Goal: Information Seeking & Learning: Learn about a topic

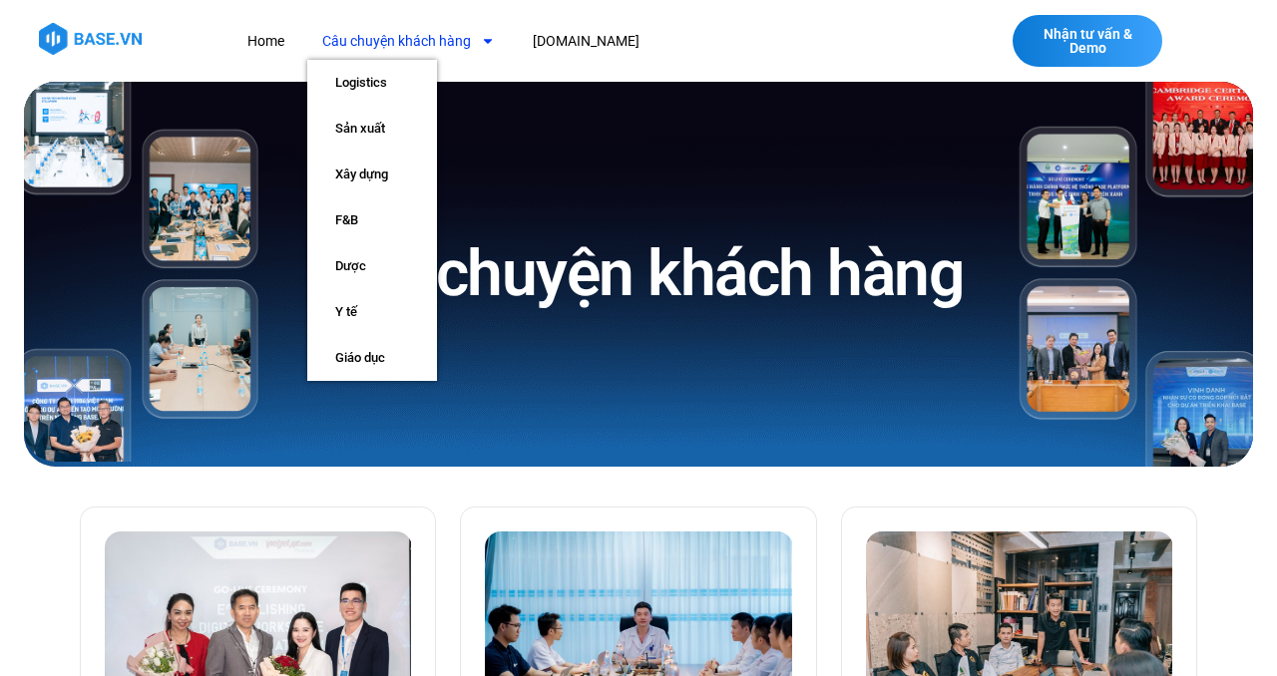
click at [481, 39] on icon "Menu" at bounding box center [488, 41] width 14 height 14
click at [363, 221] on link "F&B" at bounding box center [372, 220] width 130 height 46
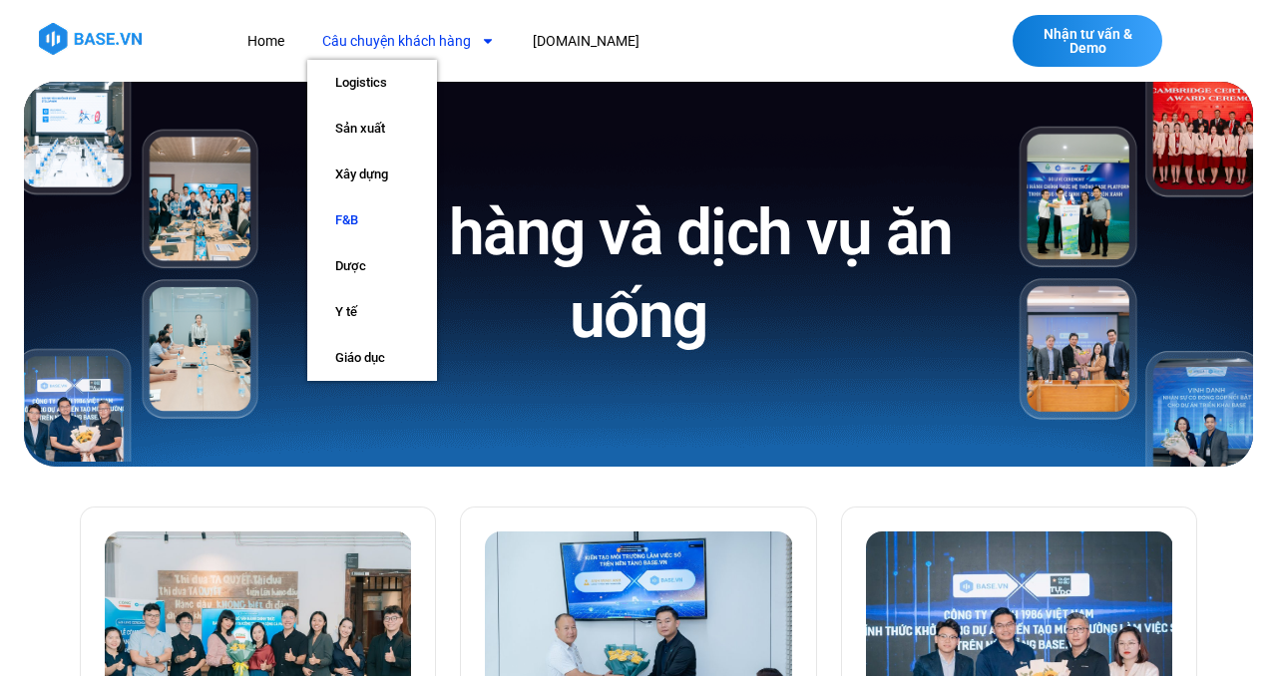
click at [485, 39] on icon "Menu" at bounding box center [488, 41] width 8 height 5
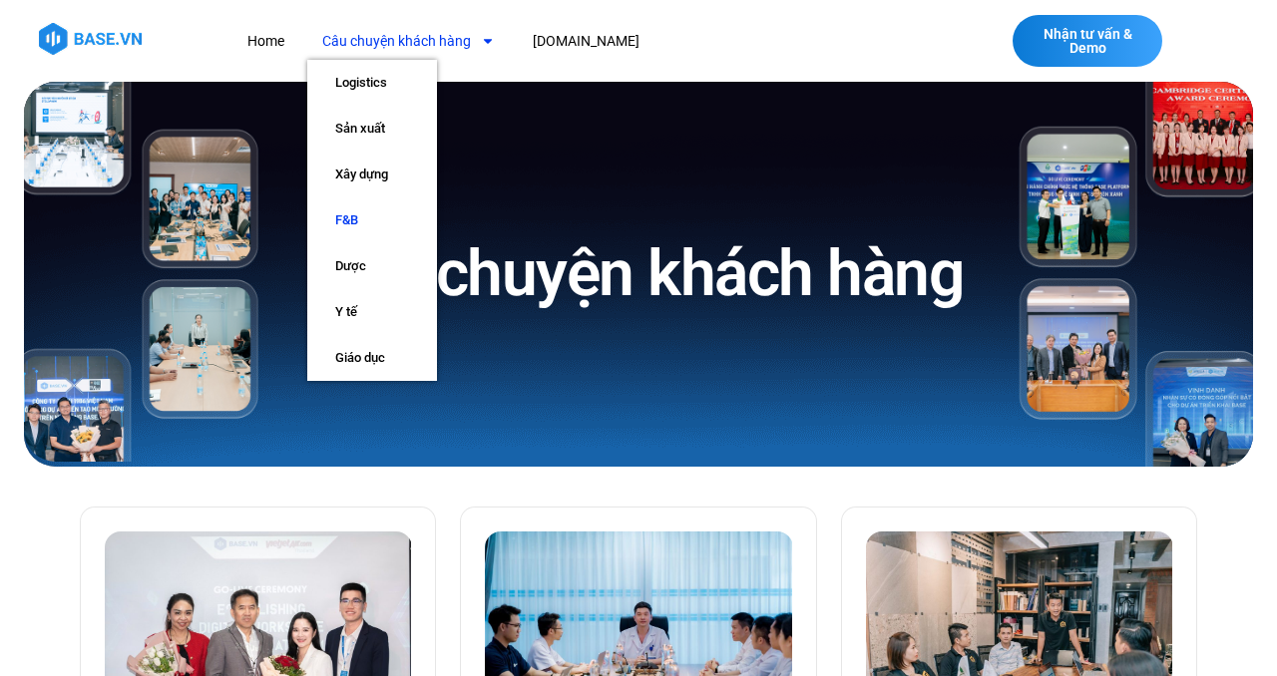
click at [342, 210] on link "F&B" at bounding box center [372, 220] width 130 height 46
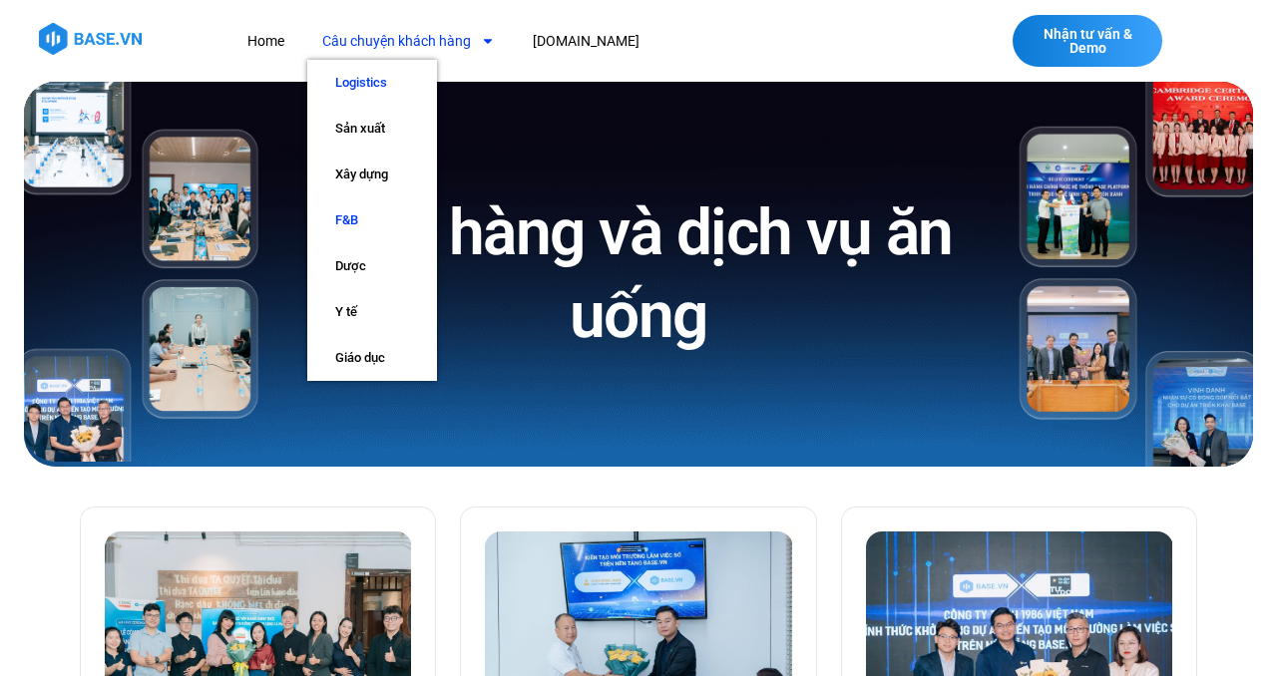
click at [377, 73] on link "Logistics" at bounding box center [372, 83] width 130 height 46
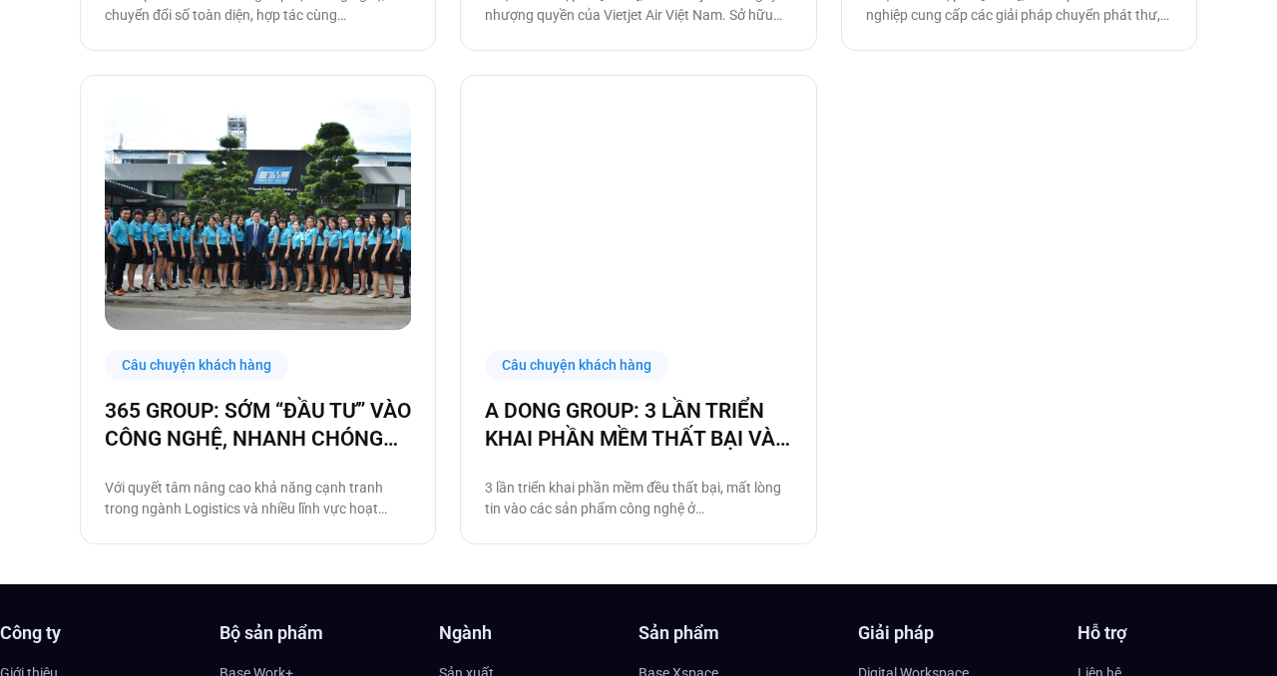
scroll to position [1346, 0]
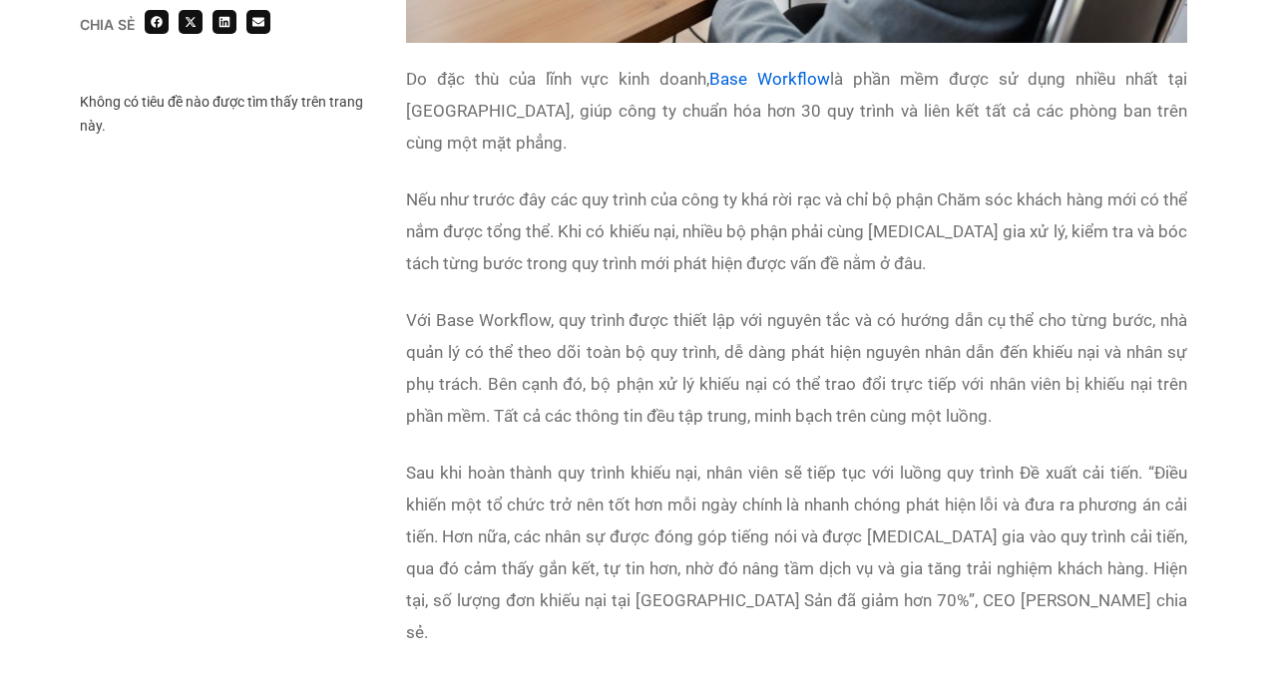
scroll to position [3226, 0]
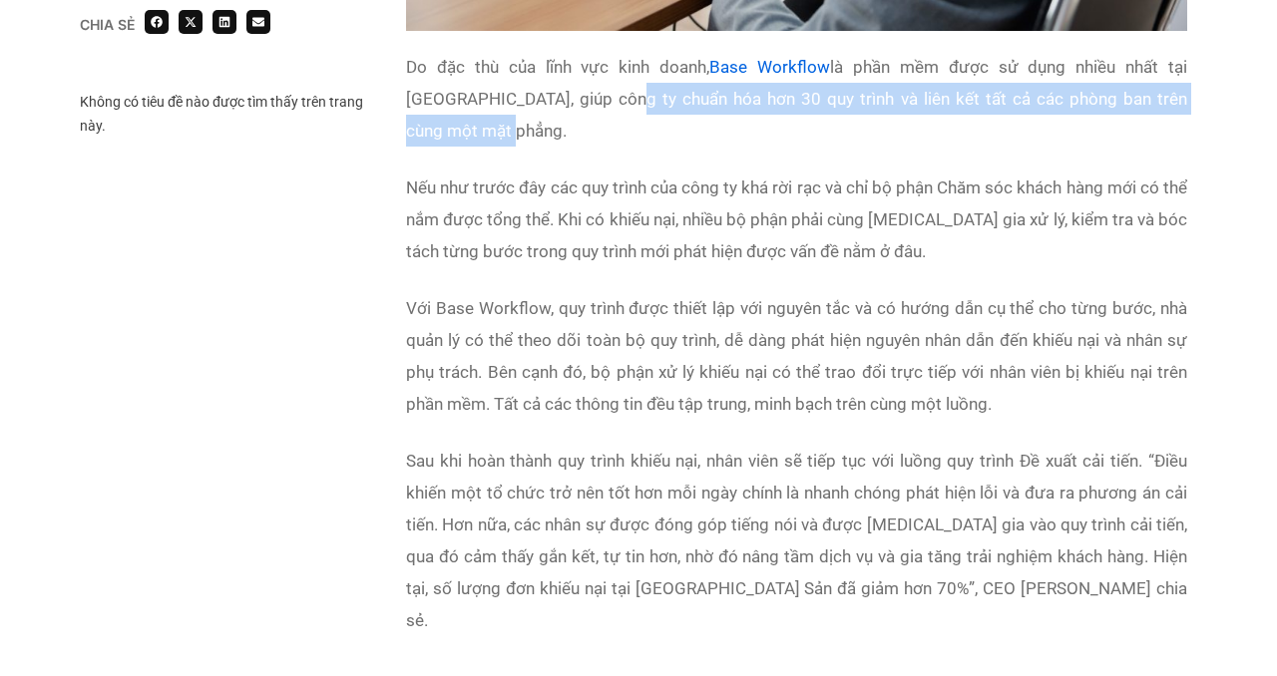
drag, startPoint x: 542, startPoint y: 68, endPoint x: 1180, endPoint y: 81, distance: 638.4
click at [1180, 81] on p "Do đặc thù của lĩnh vực kinh doanh, Base Workflow là phần mềm được sử dụng nhiề…" at bounding box center [796, 99] width 781 height 96
copy p "chuẩn hóa hơn 30 quy trình và liên kết tất cả các phòng ban trên cùng một mặt p…"
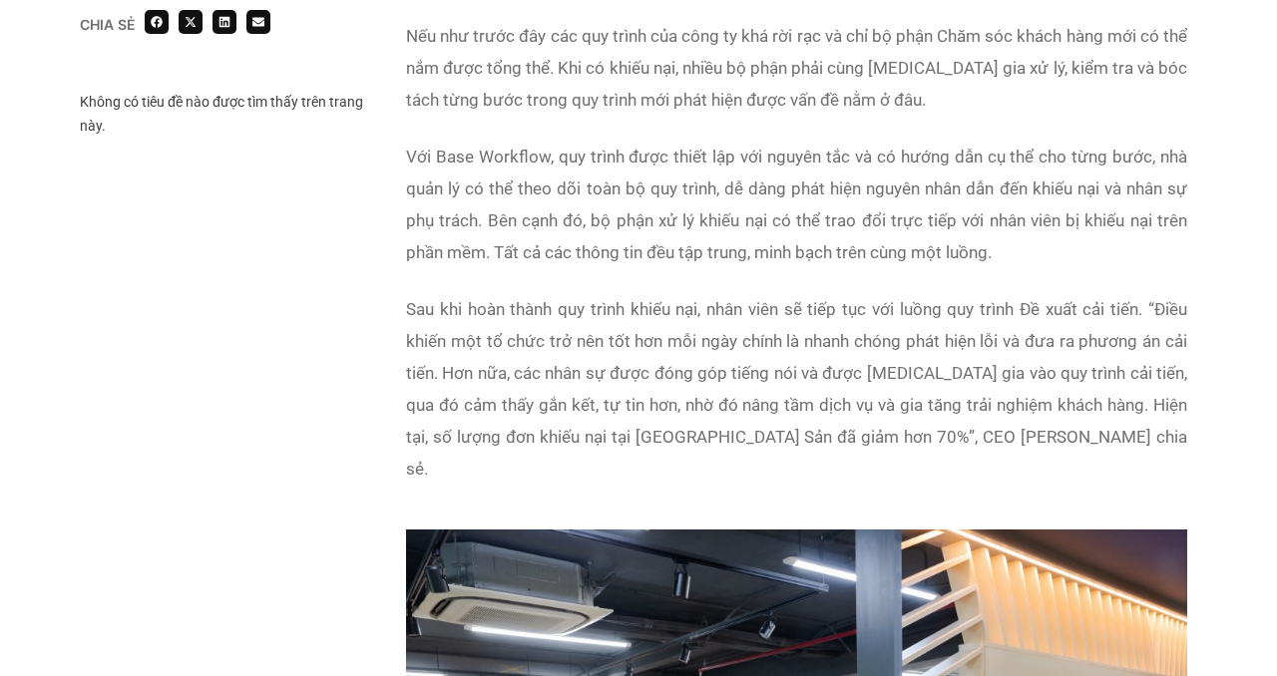
scroll to position [3379, 0]
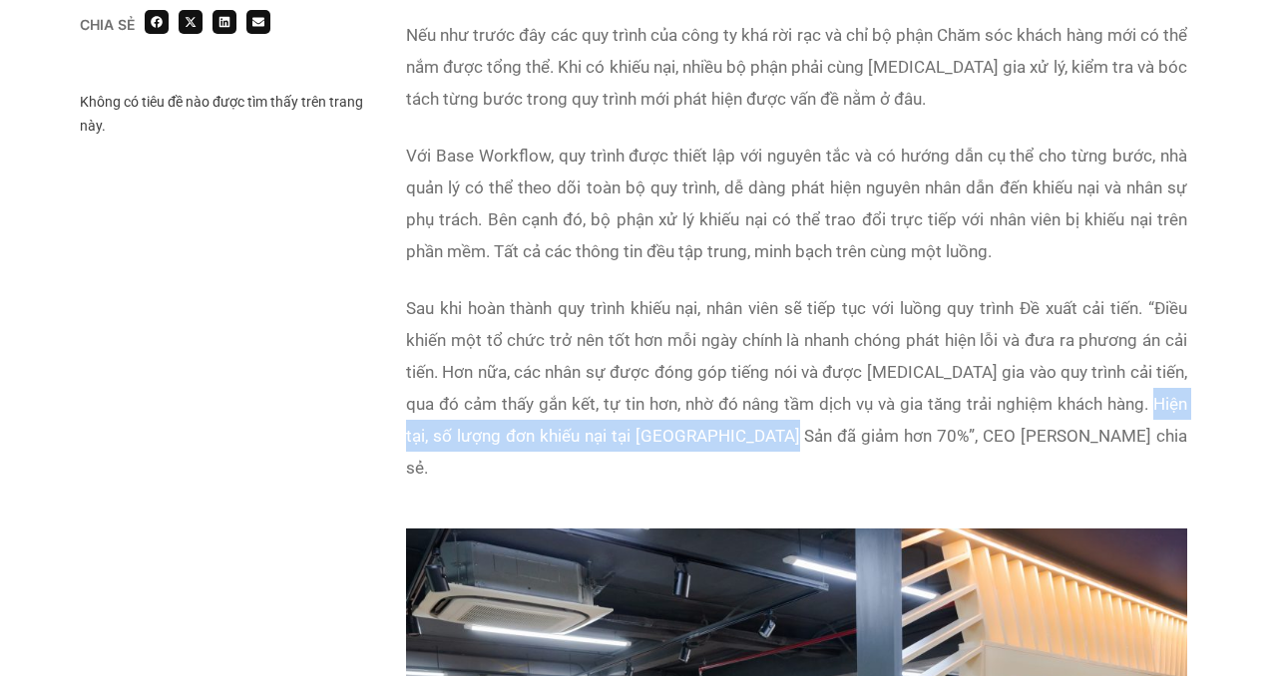
drag, startPoint x: 1123, startPoint y: 337, endPoint x: 760, endPoint y: 376, distance: 365.1
click at [758, 376] on p "Sau khi hoàn thành quy trình khiếu nại, nhân viên sẽ tiếp tục với luồng quy trì…" at bounding box center [796, 387] width 781 height 191
copy p "số lượng đơn khiếu nại tại Đảo Hải Sản đã giảm hơn 70%"
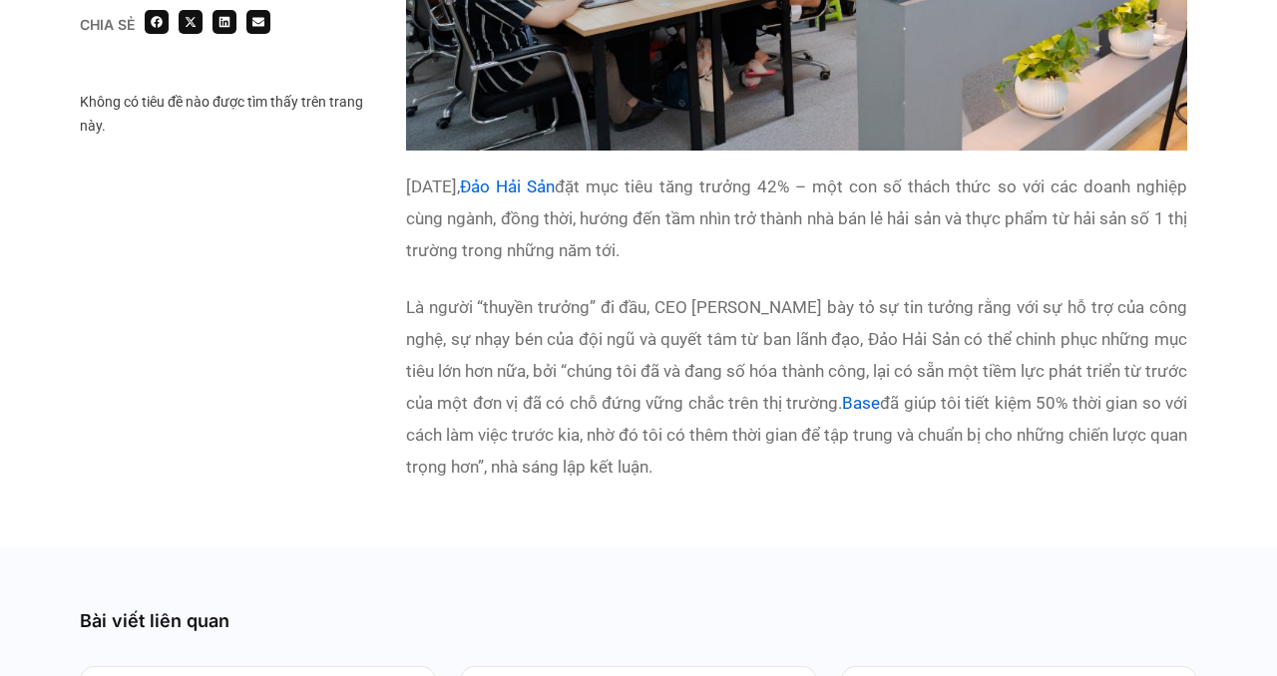
scroll to position [4282, 0]
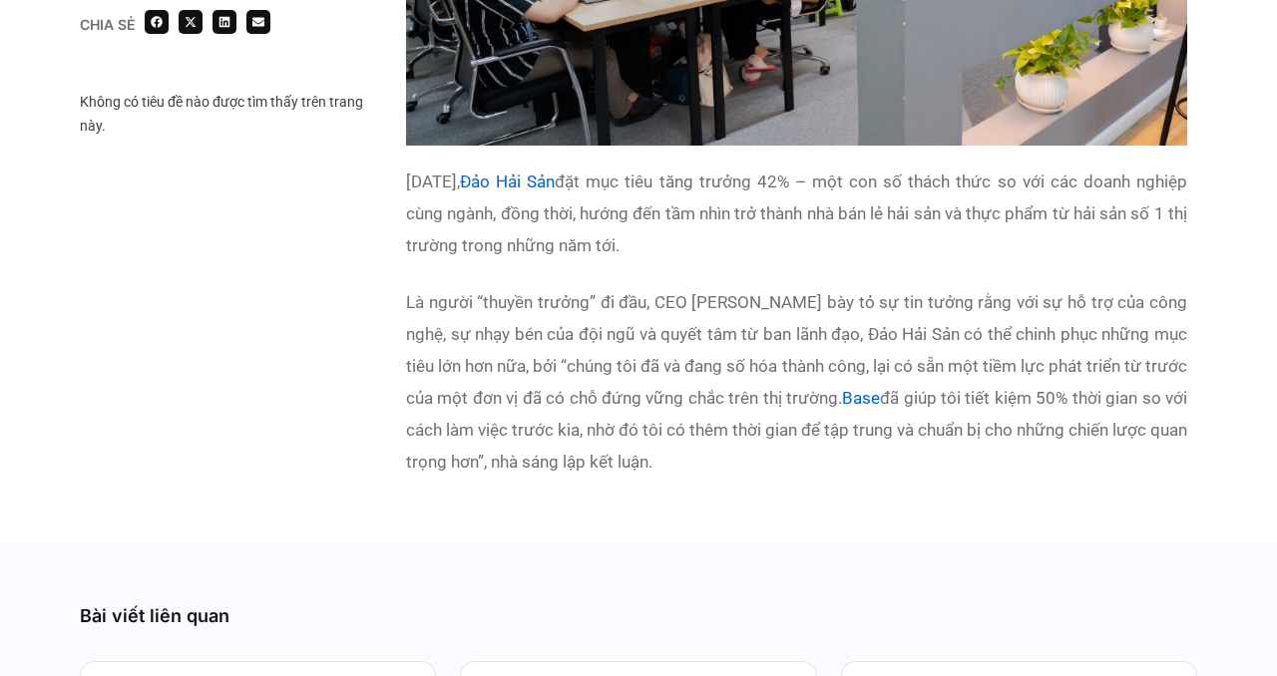
click at [942, 370] on p "Là người “thuyền trưởng” đi đầu, CEO Philip Nguyễn Kỳ bày tỏ sự tin tưởng rằng …" at bounding box center [796, 381] width 781 height 191
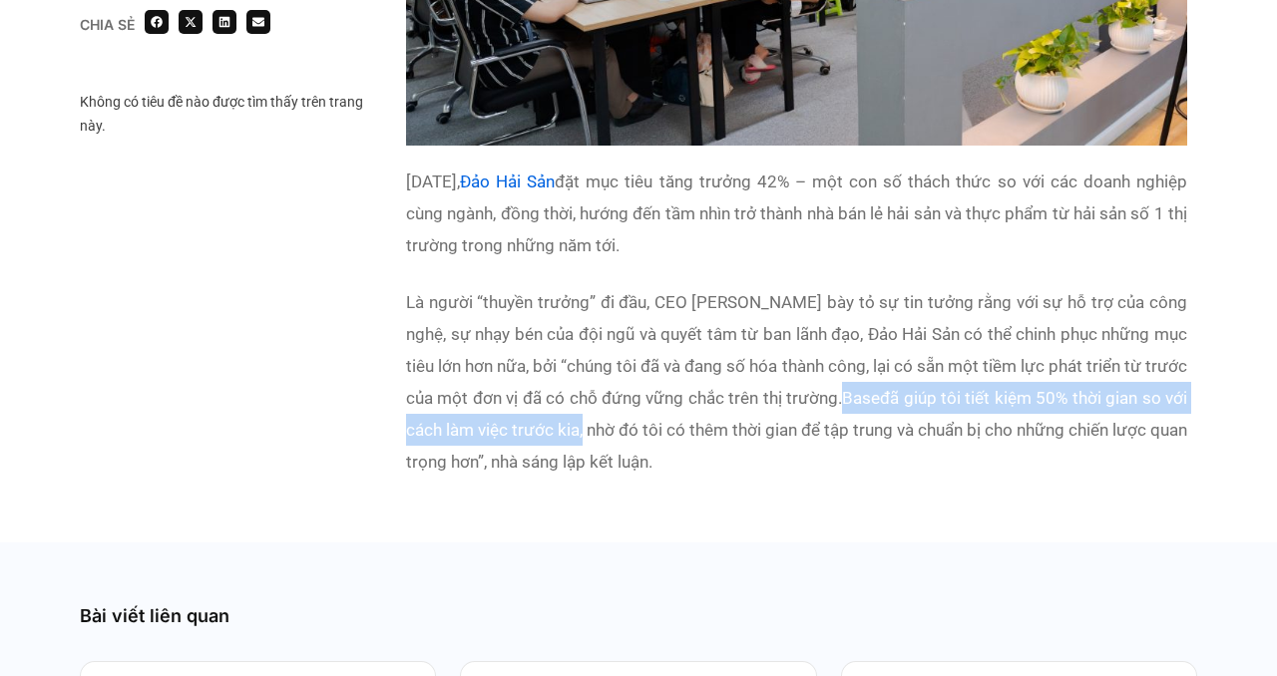
copy p "Base đã giúp tôi tiết kiệm 50% thời gian so với cách làm việc trước kia"
drag, startPoint x: 636, startPoint y: 334, endPoint x: 884, endPoint y: 291, distance: 251.0
click at [888, 293] on p "Là người “thuyền trưởng” đi đầu, CEO Philip Nguyễn Kỳ bày tỏ sự tin tưởng rằng …" at bounding box center [796, 381] width 781 height 191
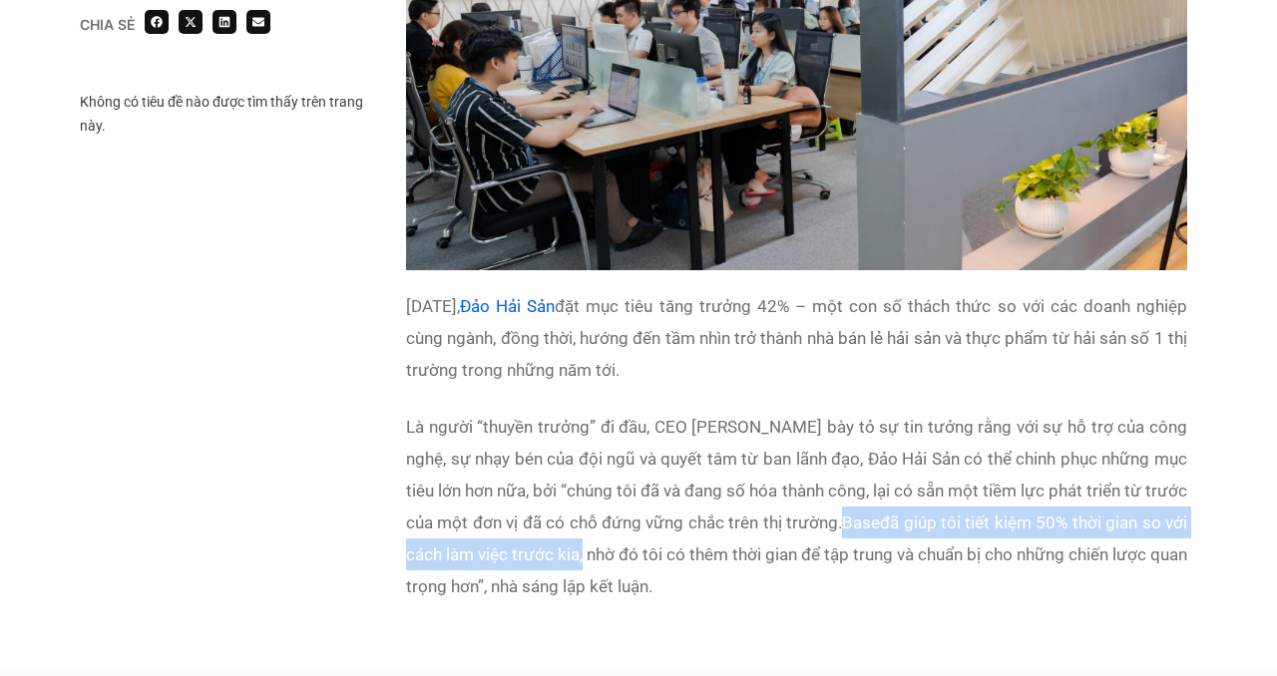
scroll to position [4146, 0]
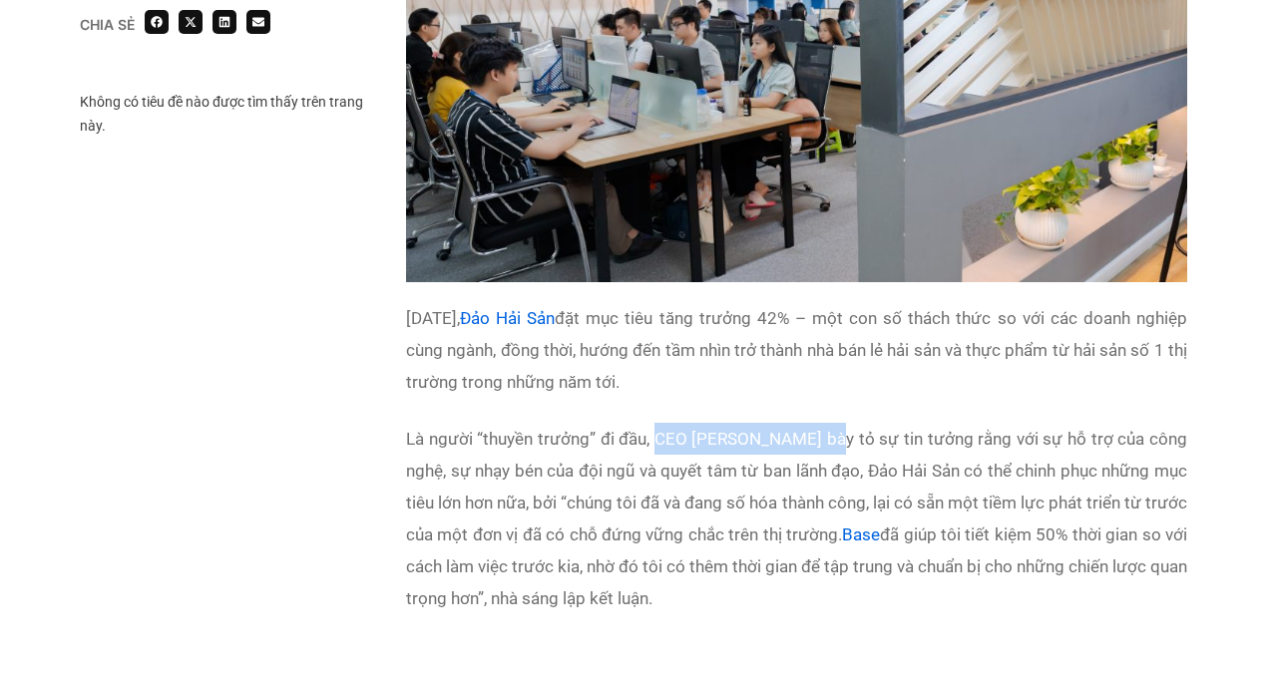
copy p "CEO Philip Nguyễn Kỳ"
drag, startPoint x: 657, startPoint y: 335, endPoint x: 814, endPoint y: 341, distance: 156.7
click at [815, 423] on p "Là người “thuyền trưởng” đi đầu, CEO Philip Nguyễn Kỳ bày tỏ sự tin tưởng rằng …" at bounding box center [796, 518] width 781 height 191
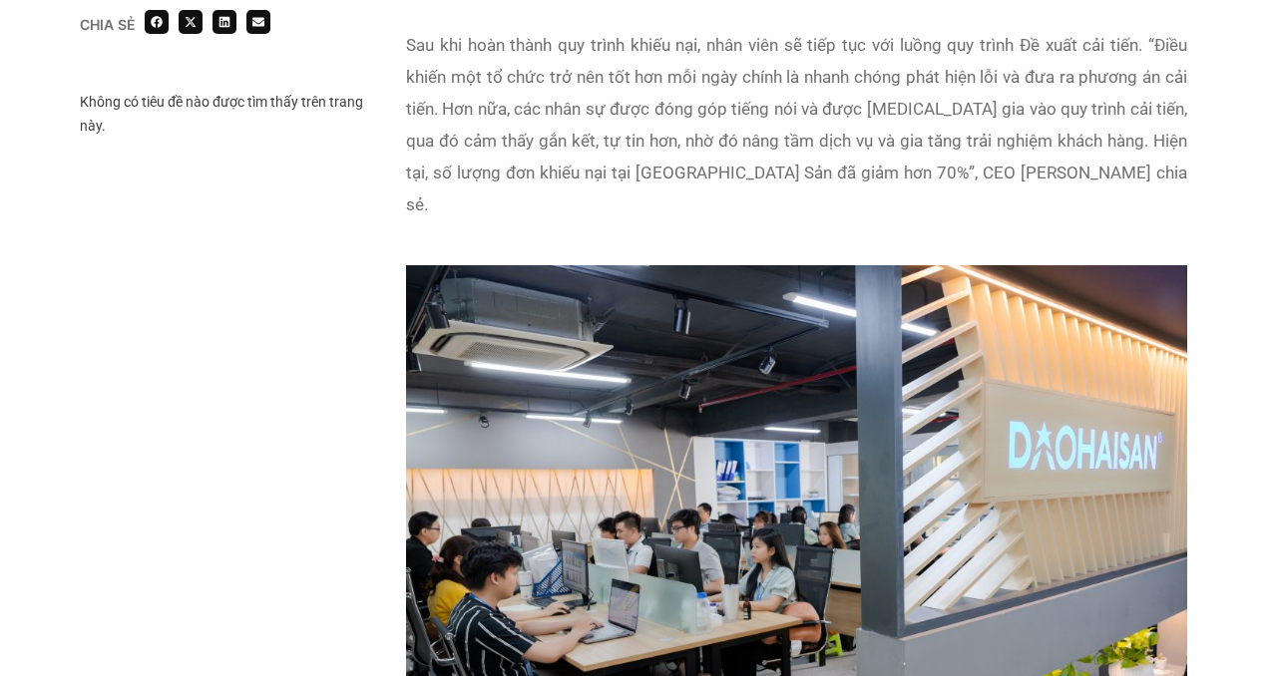
scroll to position [3434, 0]
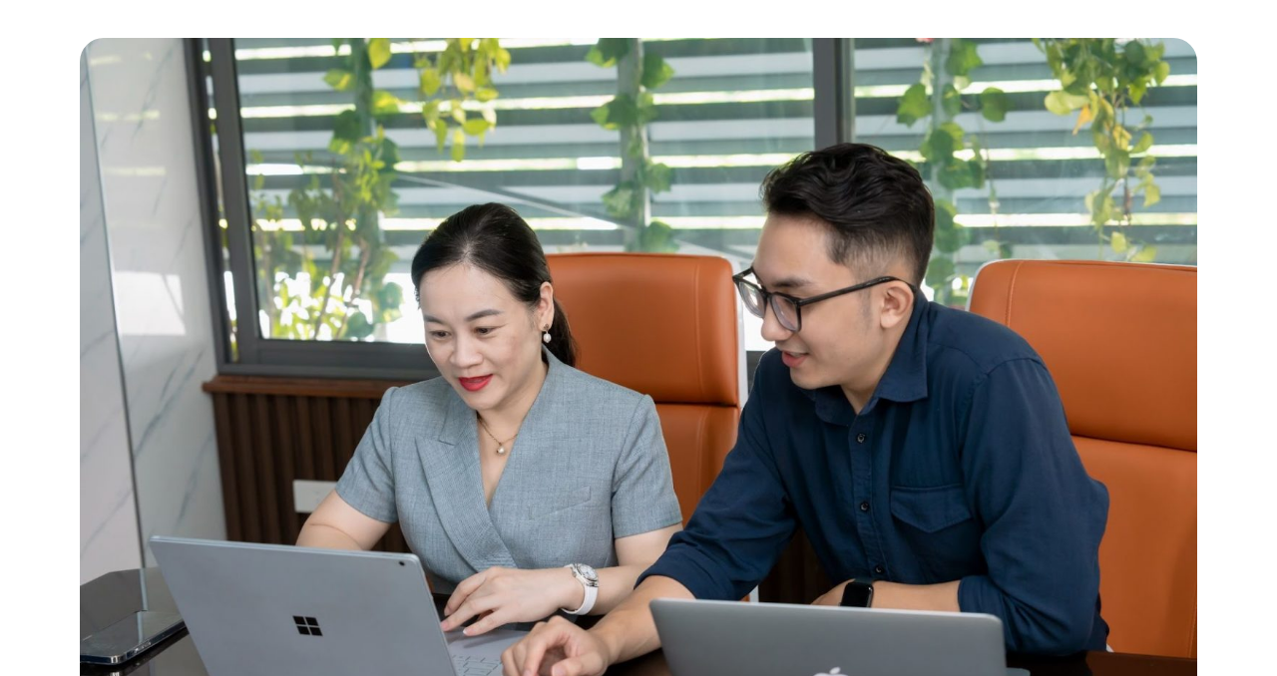
scroll to position [66, 0]
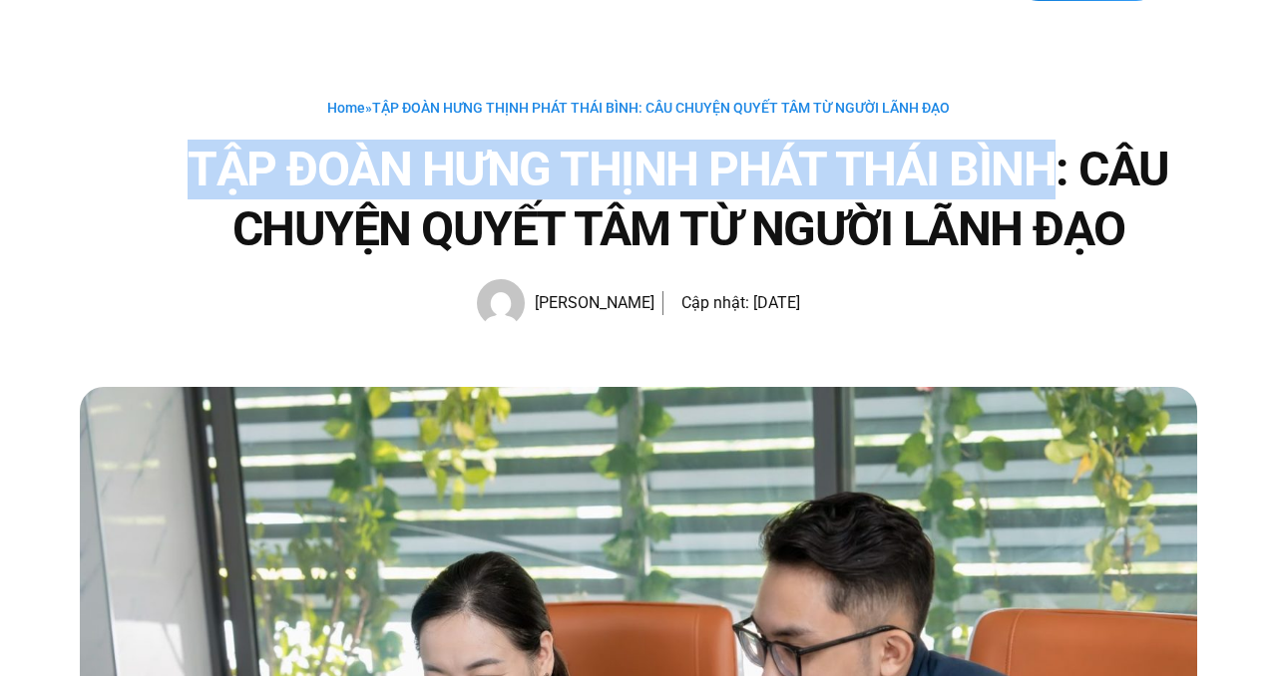
drag, startPoint x: 177, startPoint y: 154, endPoint x: 1052, endPoint y: 145, distance: 875.7
click at [1052, 146] on h1 "TẬP ĐOÀN HƯNG THỊNH PHÁT THÁI BÌNH: CÂU CHUYỆN QUYẾT TÂM TỪ NGƯỜI LÃNH ĐẠO" at bounding box center [678, 200] width 1037 height 120
copy h1 "TẬP ĐOÀN HƯNG THỊNH PHÁT [GEOGRAPHIC_DATA]"
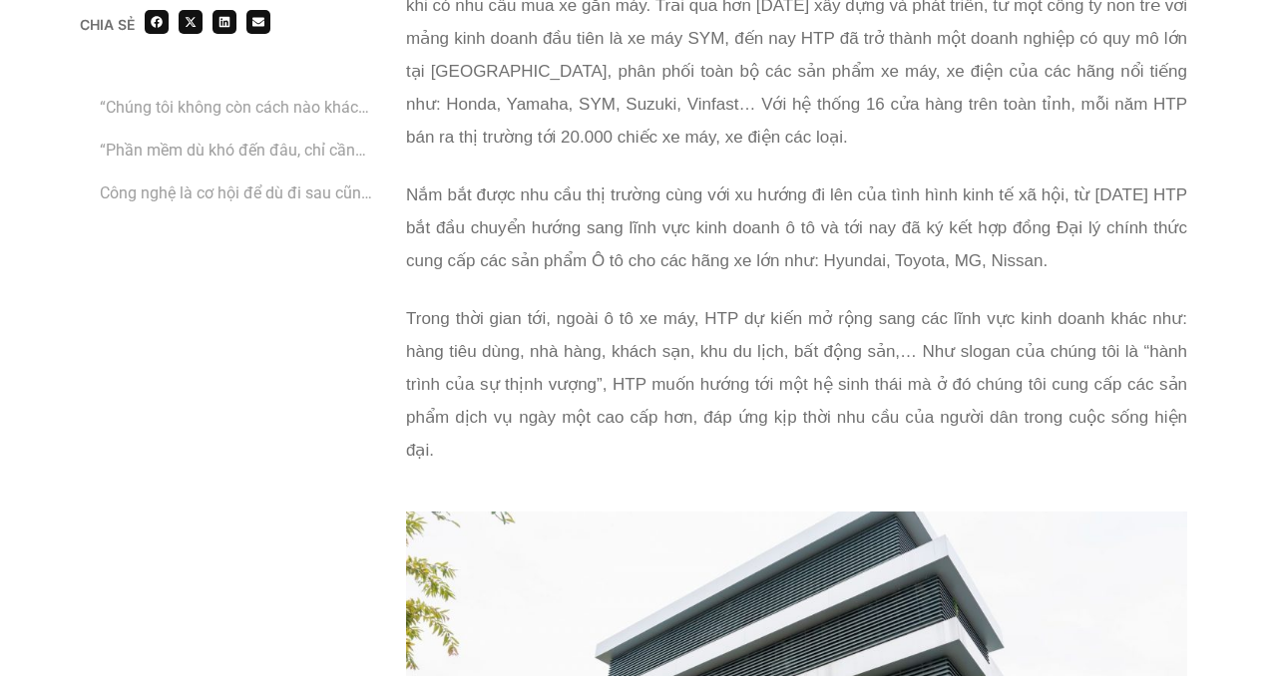
scroll to position [2081, 0]
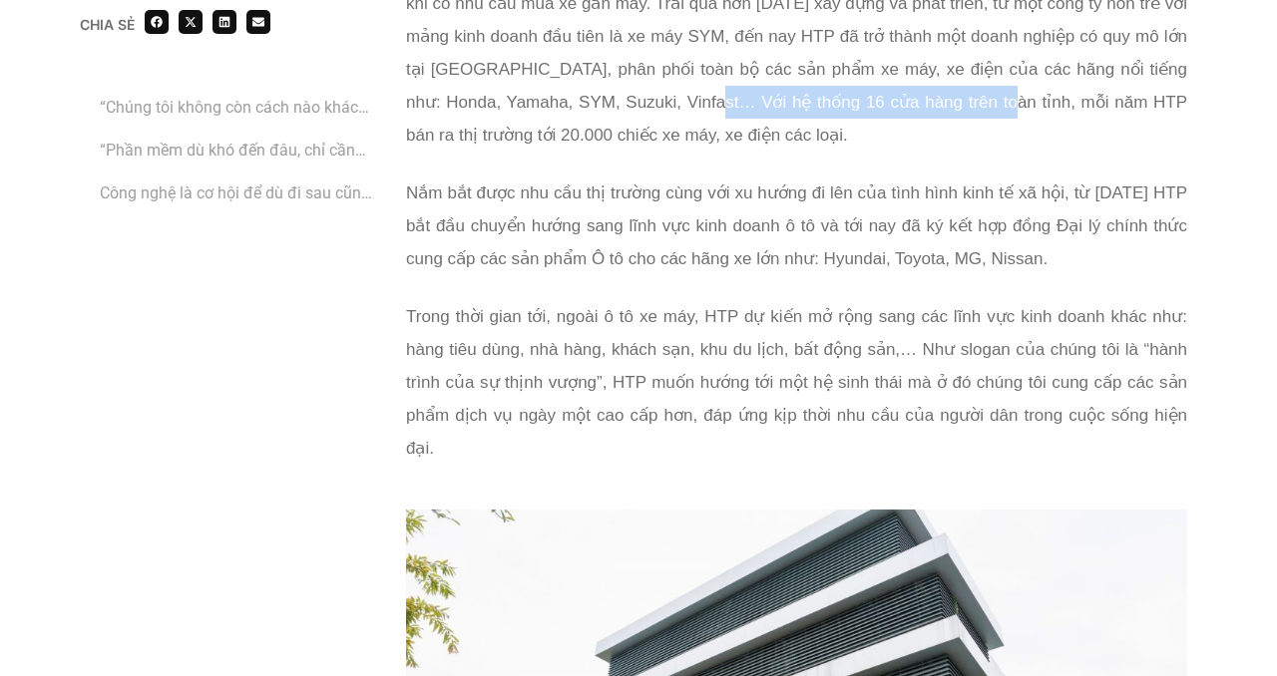
drag, startPoint x: 741, startPoint y: 67, endPoint x: 1015, endPoint y: 63, distance: 274.3
click at [1017, 66] on span "Chị Loan: Hưng Thịnh Phát (HTP) là một thương hiệu vô cùng quen thuộc với mỗi n…" at bounding box center [796, 53] width 781 height 184
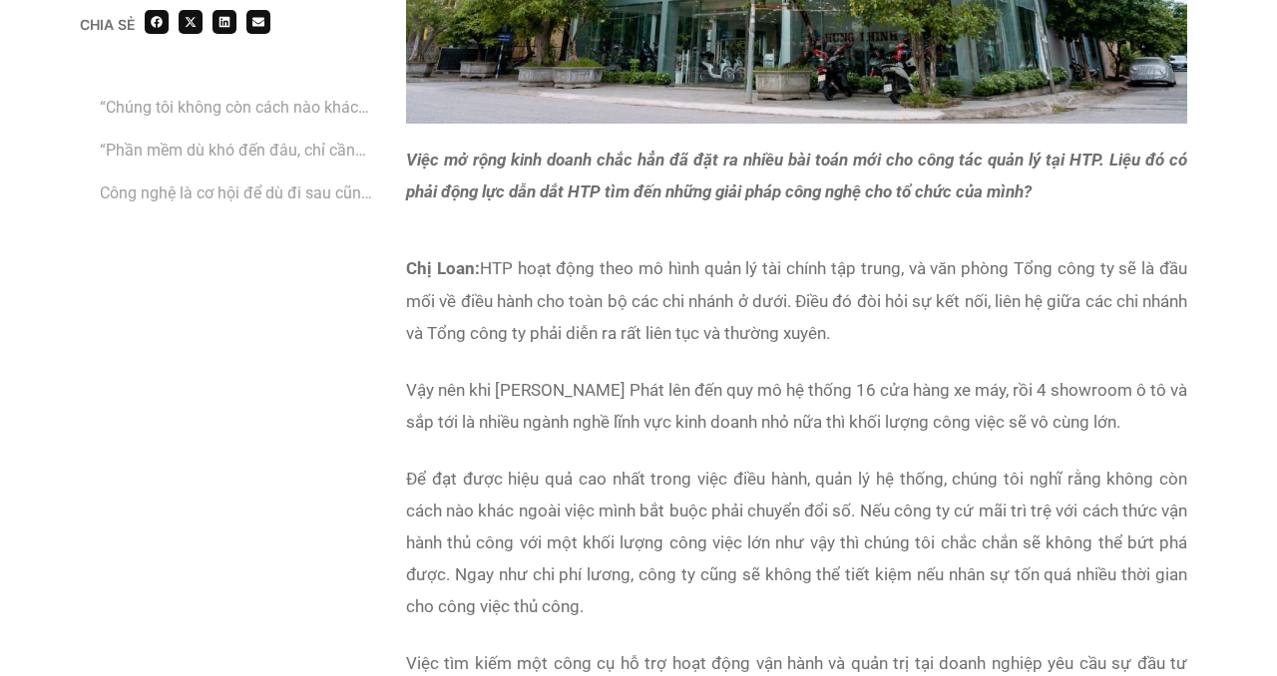
scroll to position [2990, 0]
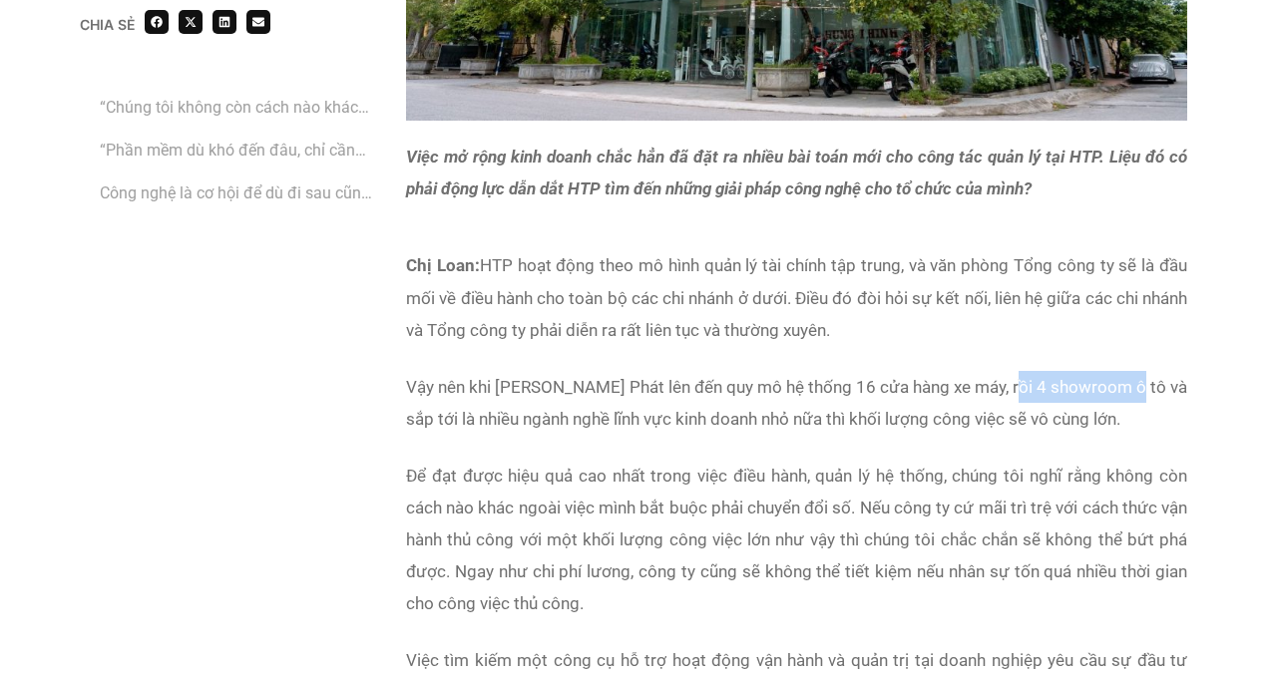
drag, startPoint x: 1004, startPoint y: 347, endPoint x: 1130, endPoint y: 346, distance: 125.7
click at [1131, 371] on p "Vậy nên khi Hưng Thịnh Phát lên đến quy mô hệ thống 16 cửa hàng xe máy, rồi 4 s…" at bounding box center [796, 403] width 781 height 64
copy p "4 showroom ô tô"
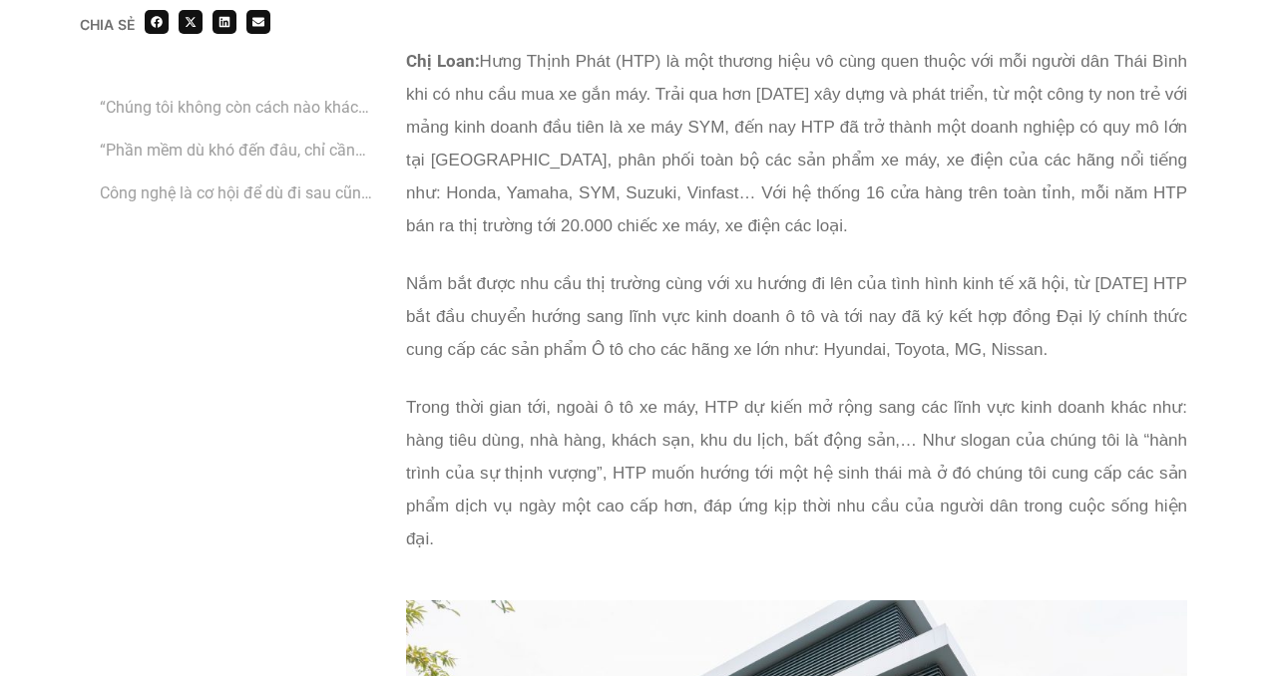
scroll to position [1985, 0]
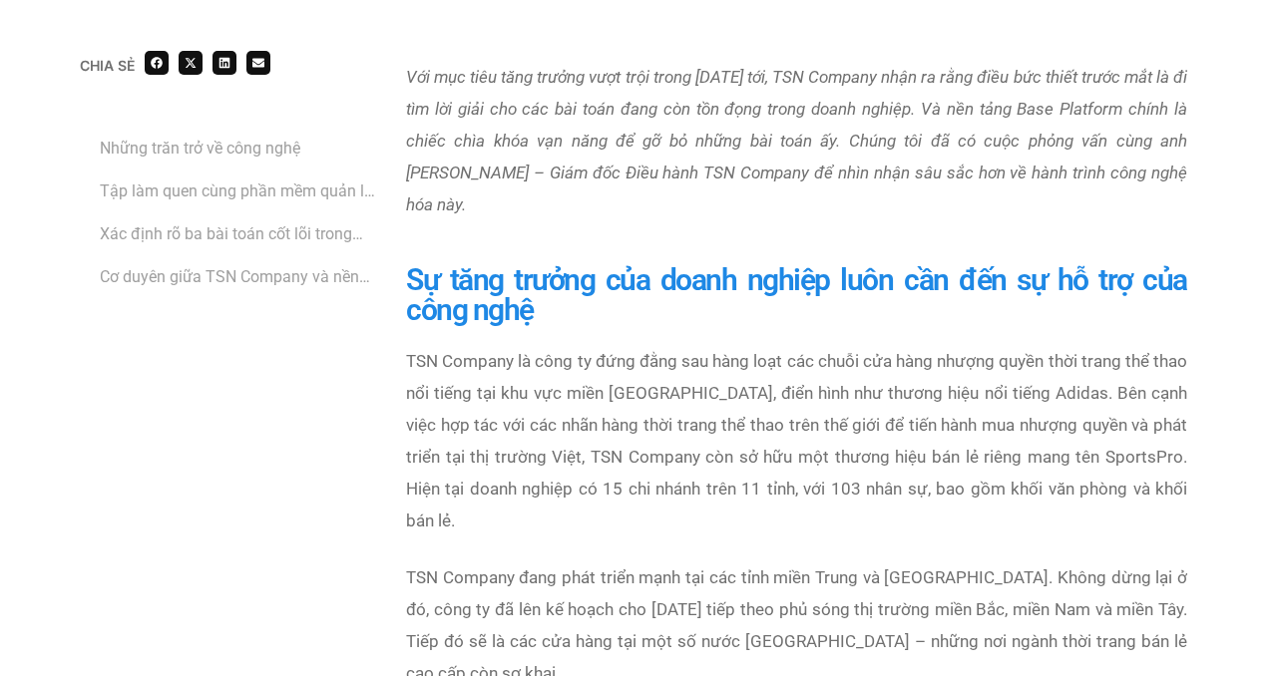
scroll to position [967, 0]
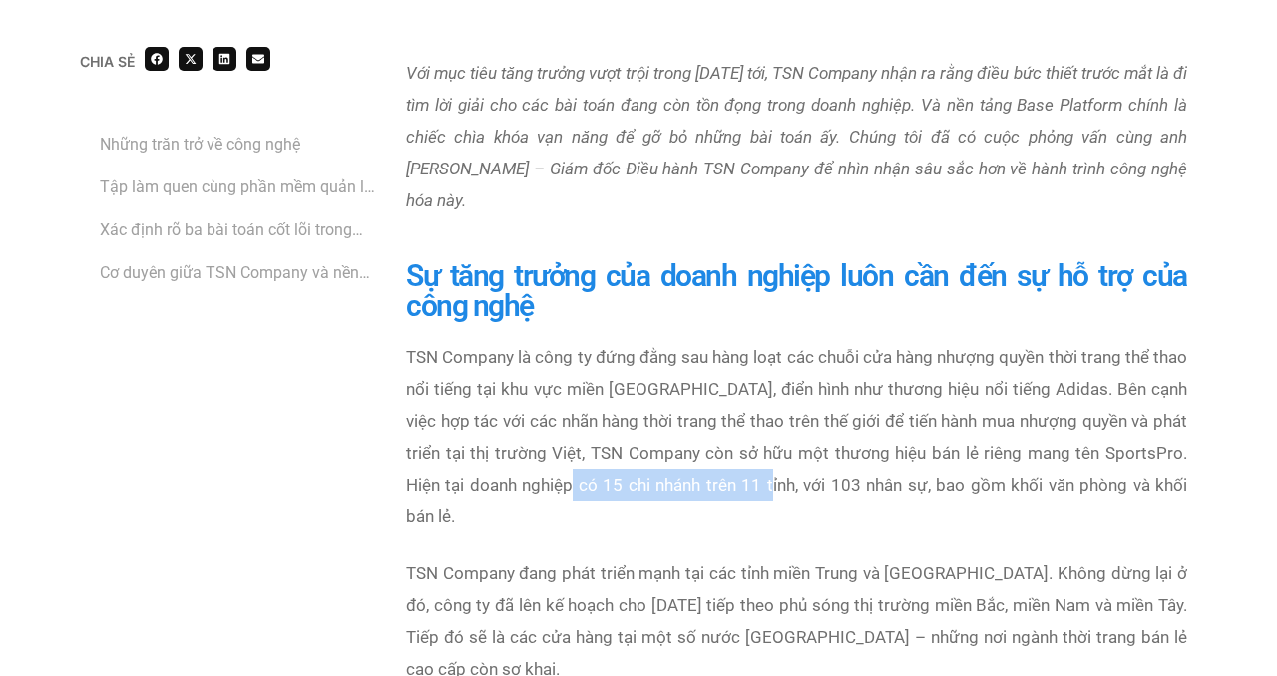
copy p "15 chi nhánh trên 11 tỉnh"
drag, startPoint x: 599, startPoint y: 451, endPoint x: 790, endPoint y: 448, distance: 190.5
click at [790, 449] on p "TSN Company là công ty đứng đằng sau hàng loạt các chuỗi cửa hàng nhượng quyền …" at bounding box center [796, 436] width 781 height 191
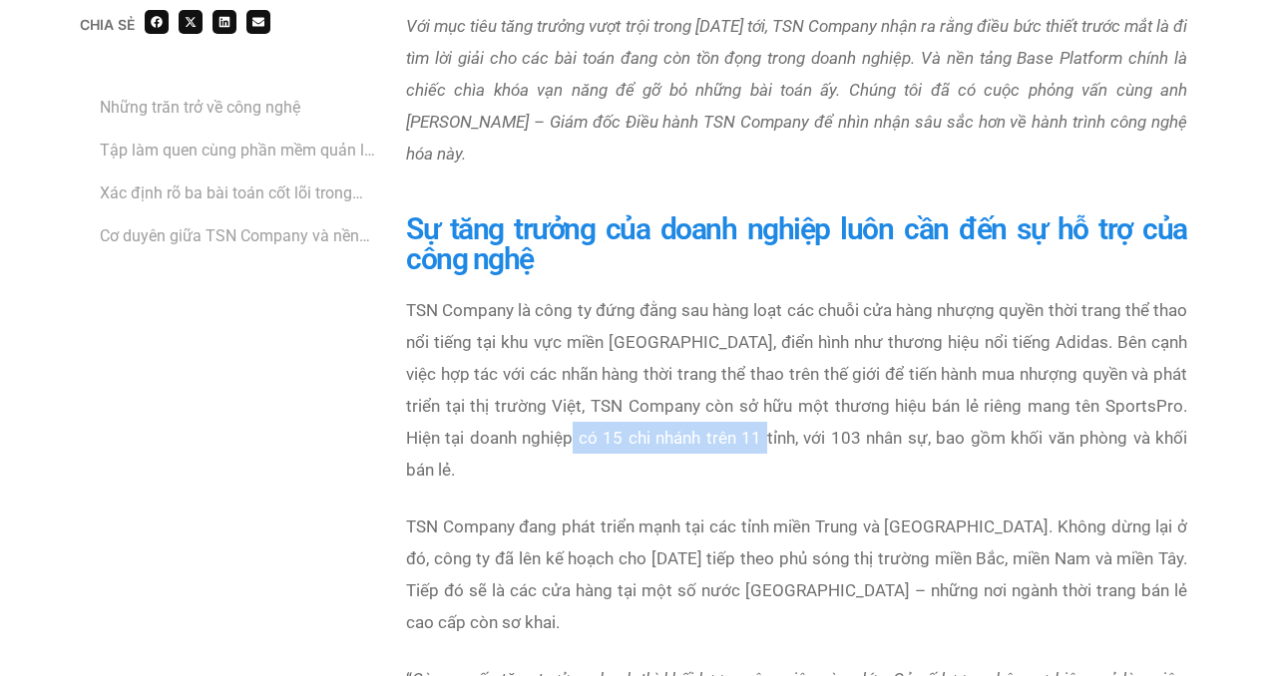
scroll to position [996, 0]
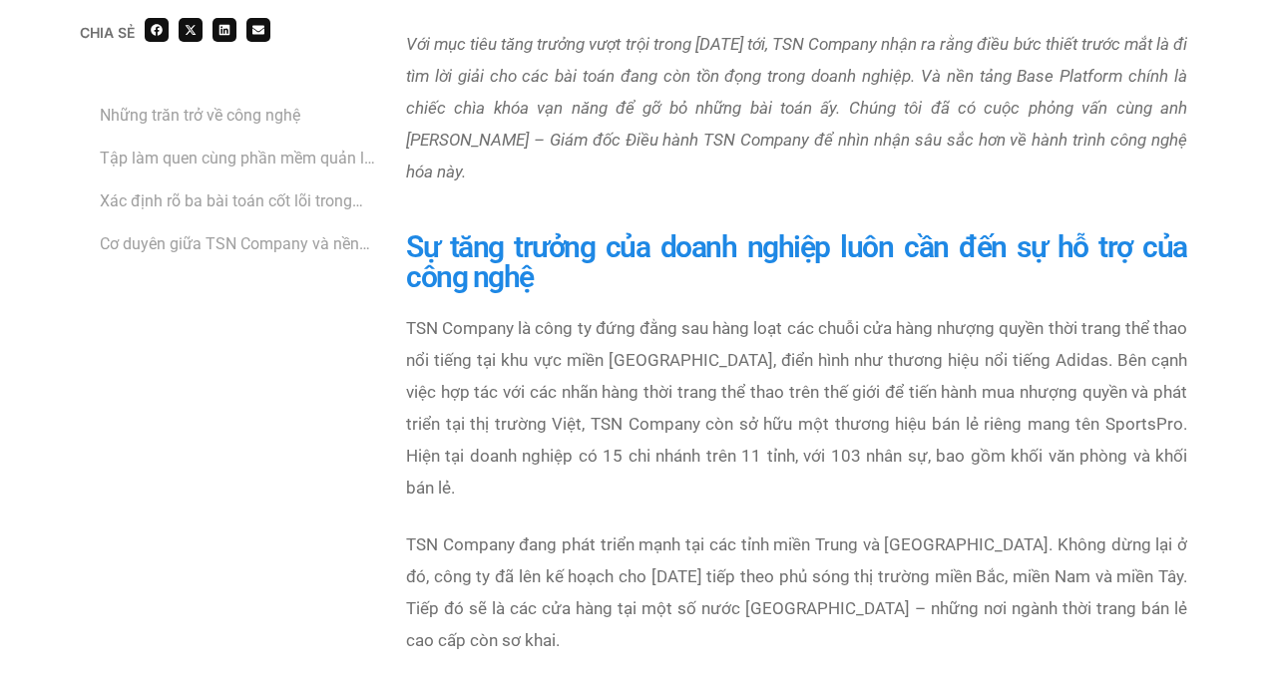
click at [918, 442] on p "TSN Company là công ty đứng đằng sau hàng loạt các chuỗi cửa hàng nhượng quyền …" at bounding box center [796, 407] width 781 height 191
drag, startPoint x: 833, startPoint y: 421, endPoint x: 922, endPoint y: 428, distance: 89.0
click at [922, 428] on p "TSN Company là công ty đứng đằng sau hàng loạt các chuỗi cửa hàng nhượng quyền …" at bounding box center [796, 407] width 781 height 191
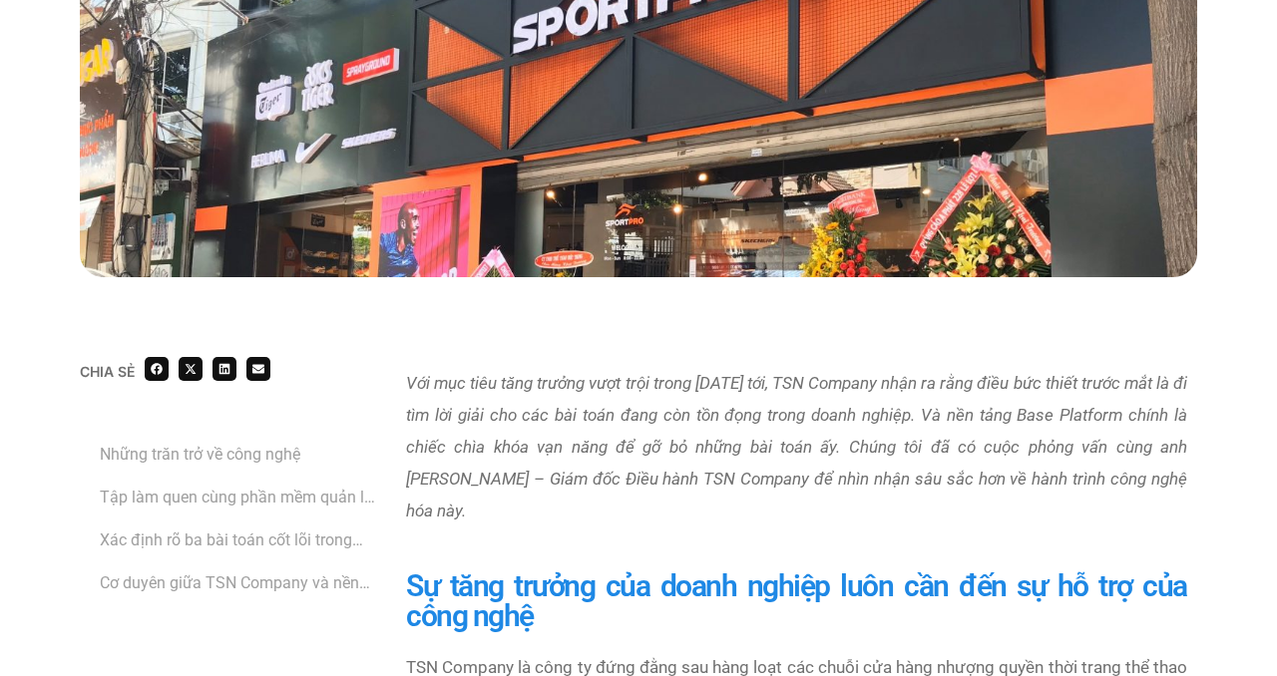
scroll to position [640, 0]
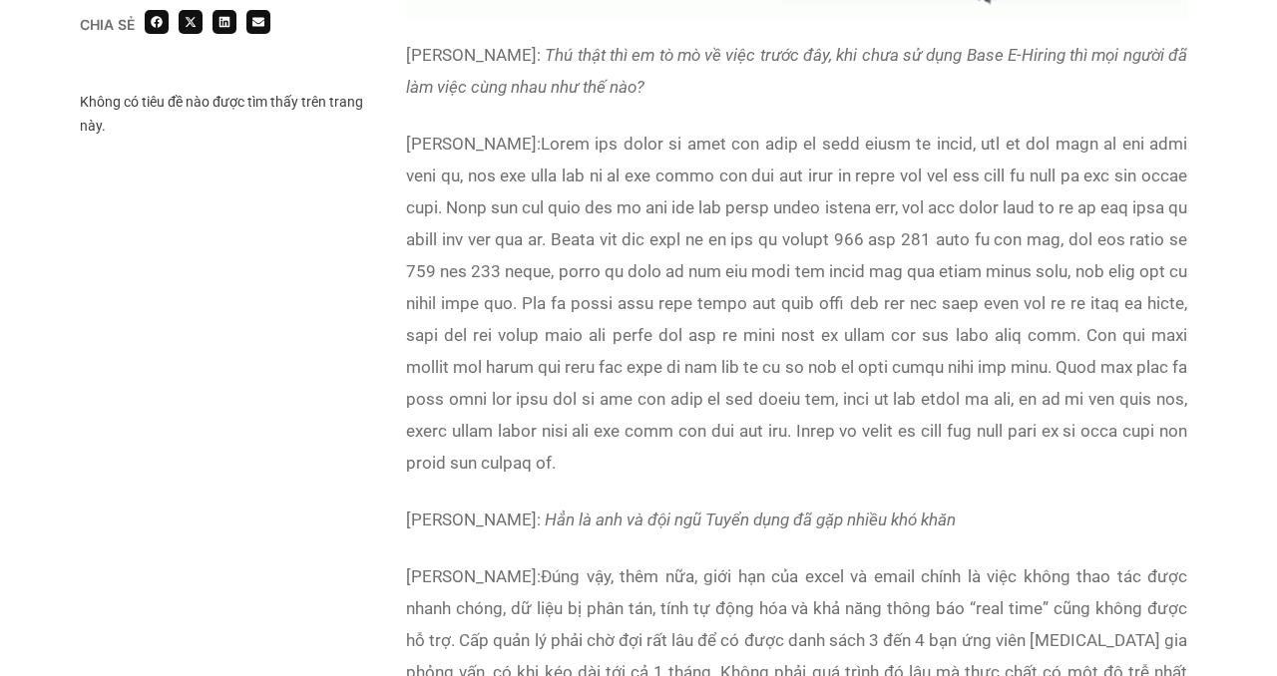
scroll to position [7785, 0]
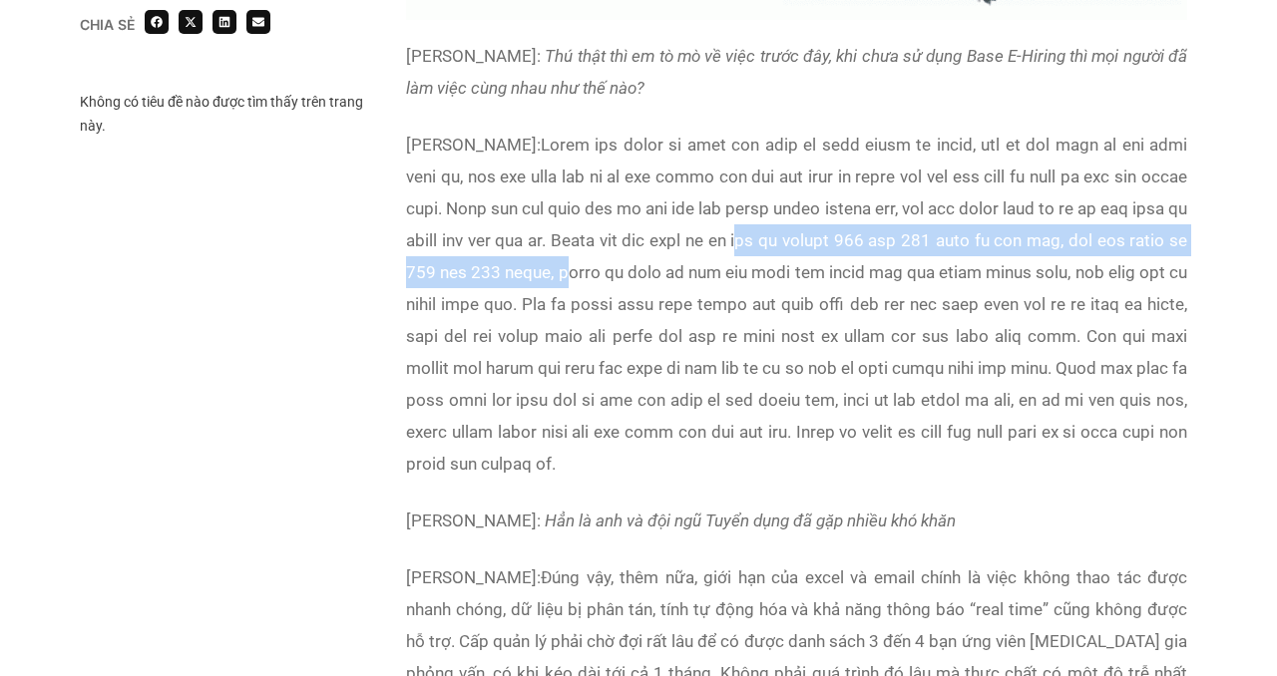
drag, startPoint x: 908, startPoint y: 272, endPoint x: 756, endPoint y: 303, distance: 154.7
click at [757, 304] on p "[PERSON_NAME]:" at bounding box center [796, 304] width 781 height 351
copy p "quy mô khoảng 500 đến 600 nhân sự trở lên, mỗi năm tuyển từ 100 đến 200 người,"
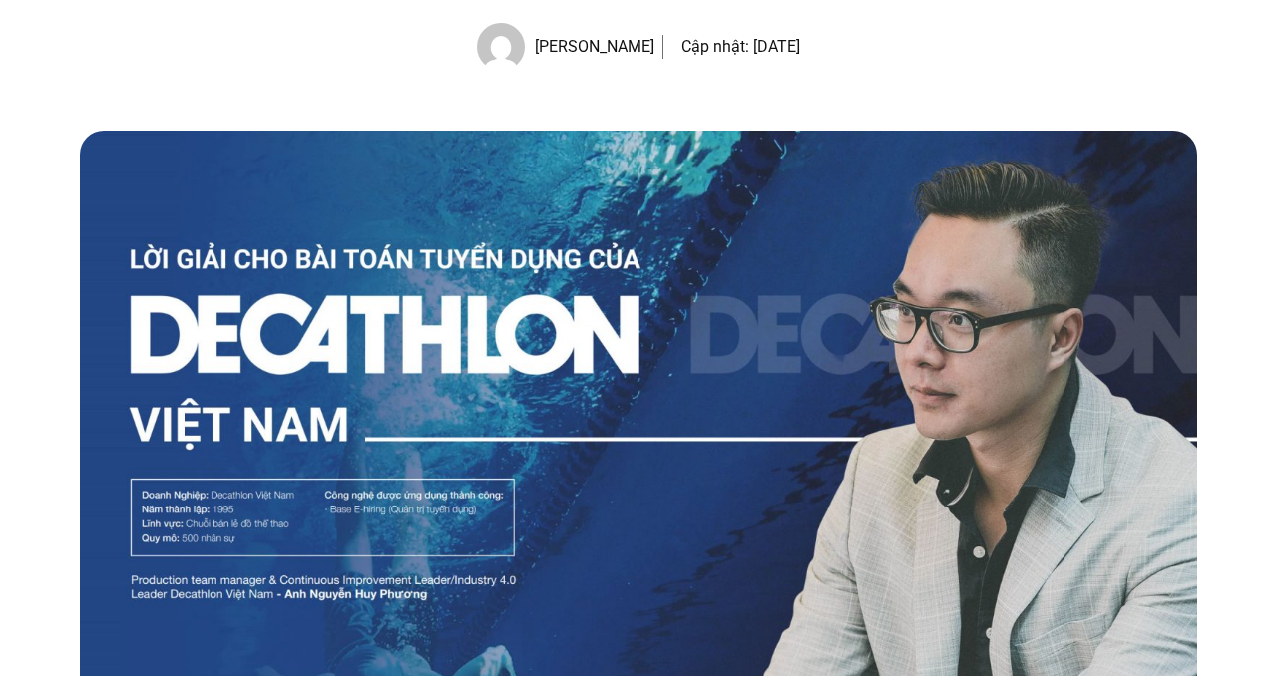
scroll to position [0, 0]
